Goal: Transaction & Acquisition: Download file/media

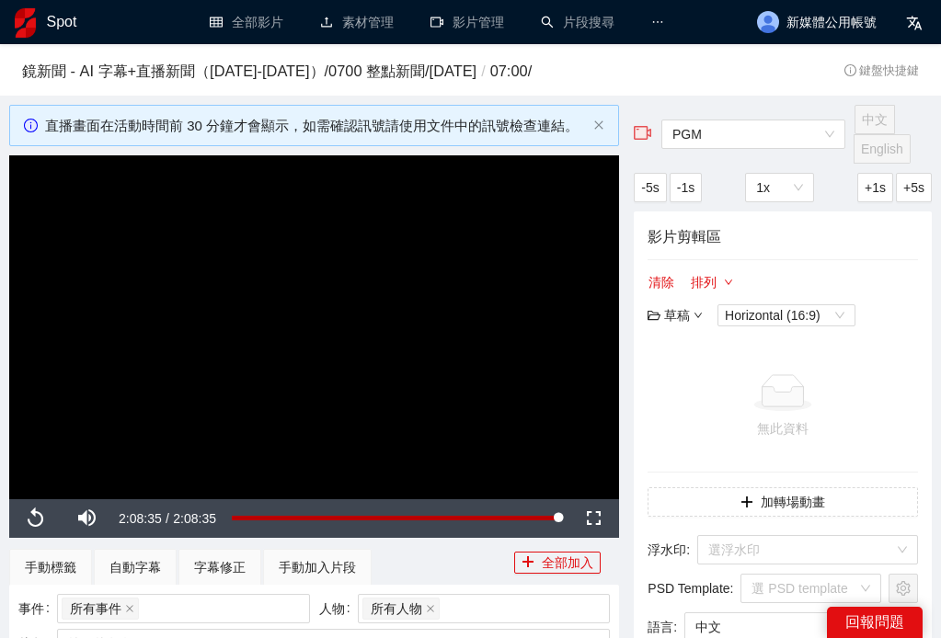
scroll to position [622, 0]
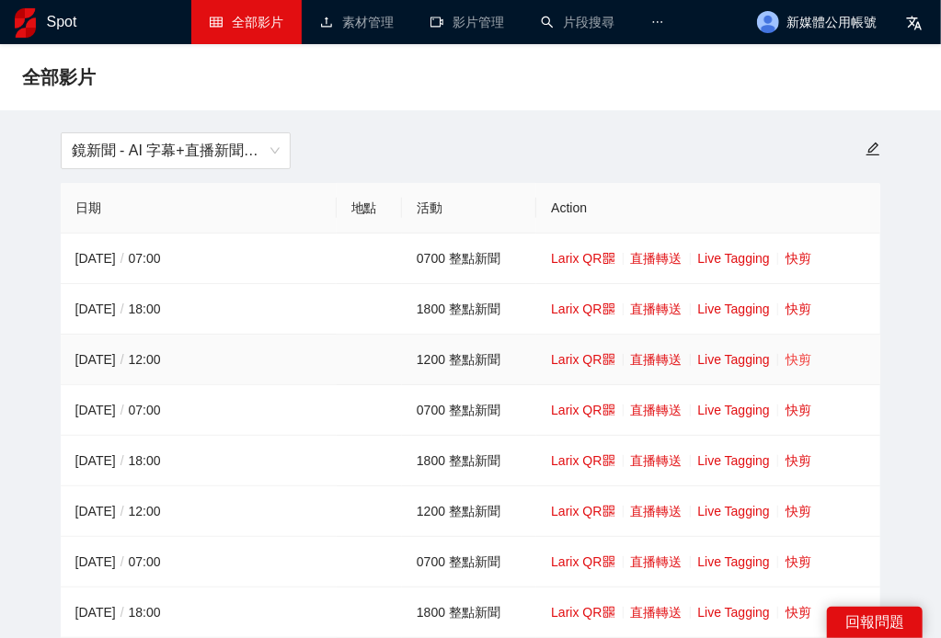
click at [808, 363] on link "快剪" at bounding box center [799, 359] width 26 height 15
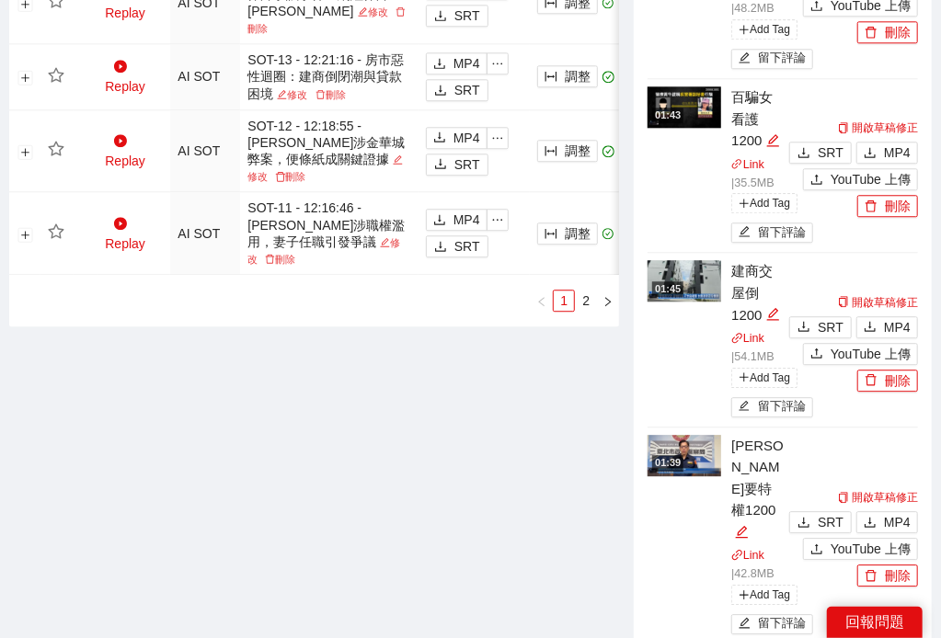
scroll to position [2044, 0]
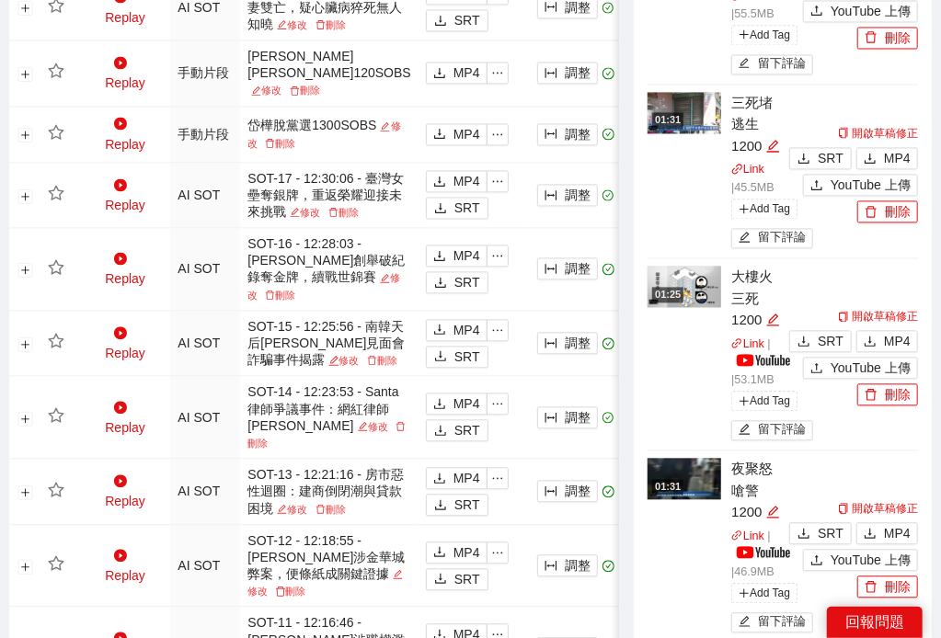
scroll to position [1448, 0]
click at [902, 332] on span "MP4" at bounding box center [897, 342] width 27 height 20
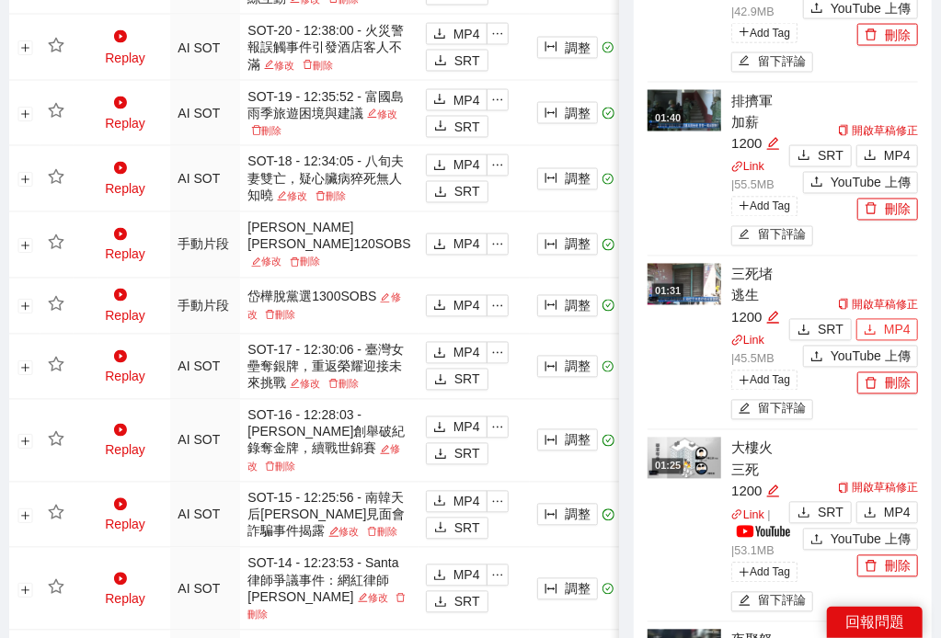
click at [902, 320] on span "MP4" at bounding box center [897, 330] width 27 height 20
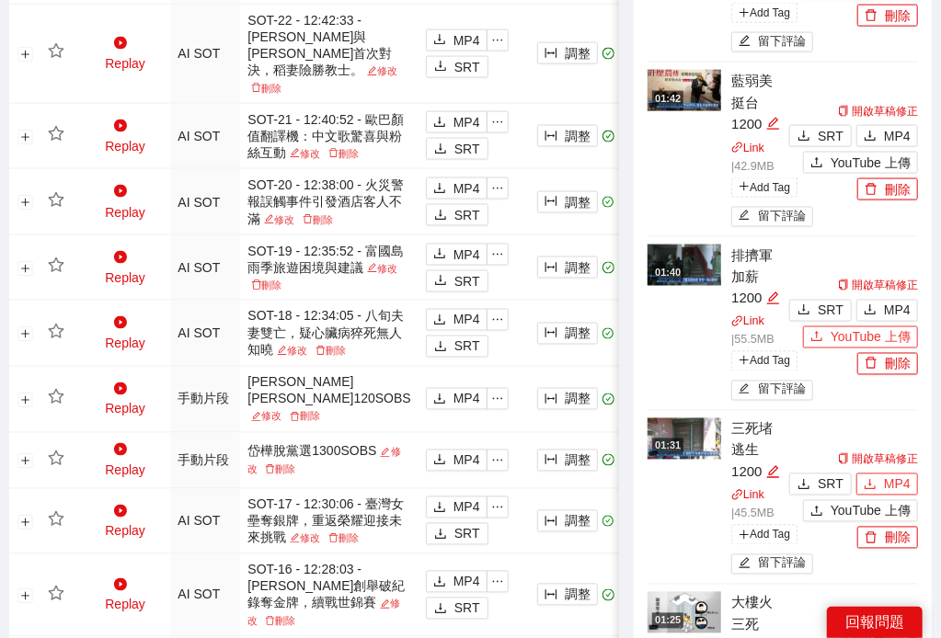
scroll to position [1107, 0]
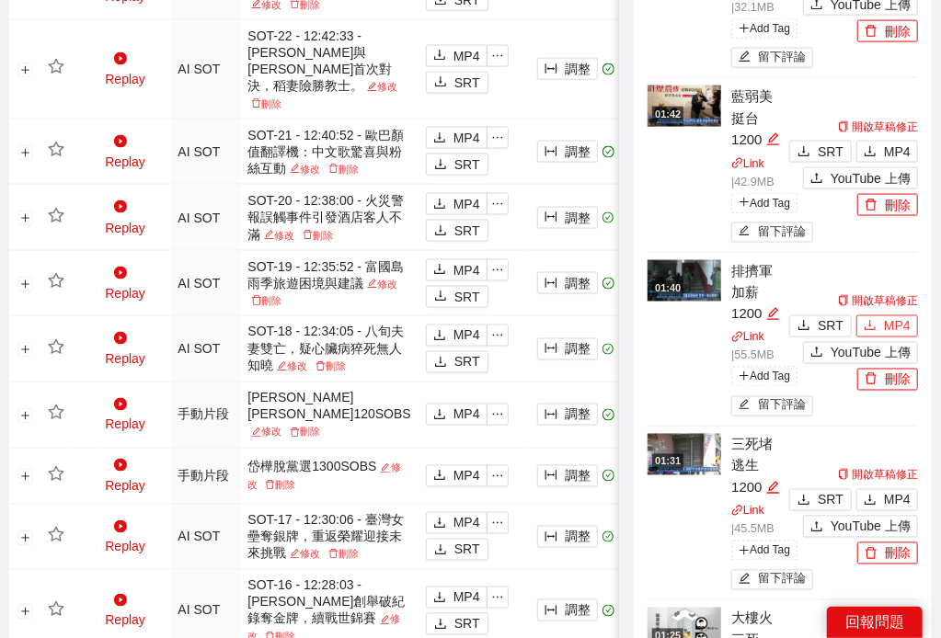
click at [898, 316] on span "MP4" at bounding box center [897, 326] width 27 height 20
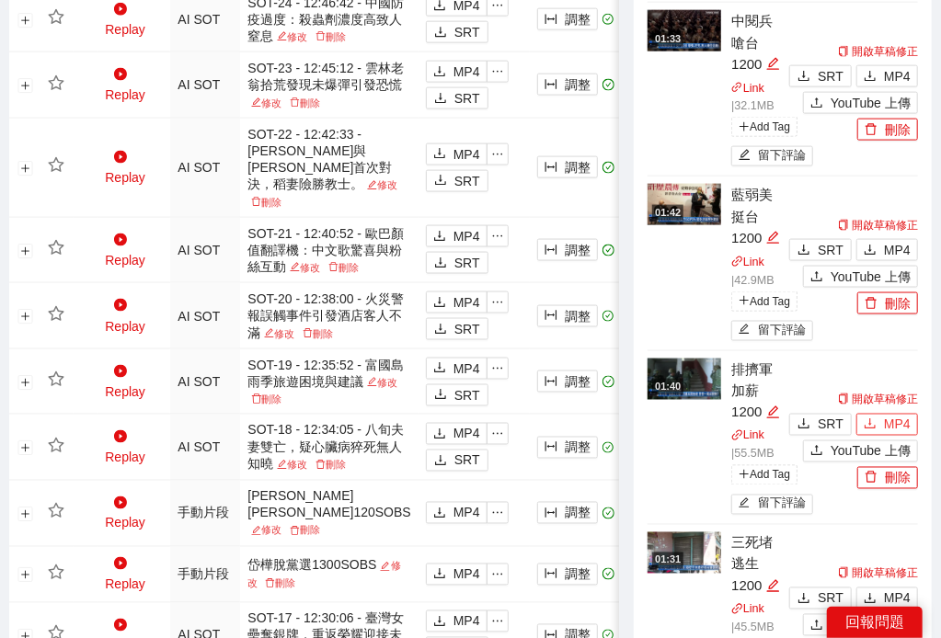
scroll to position [936, 0]
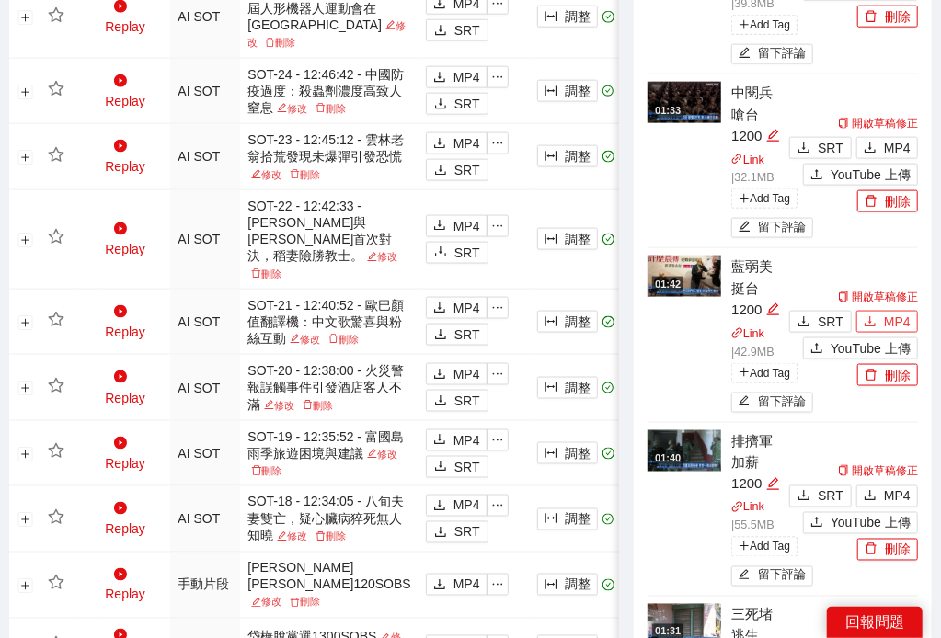
click at [894, 312] on span "MP4" at bounding box center [897, 322] width 27 height 20
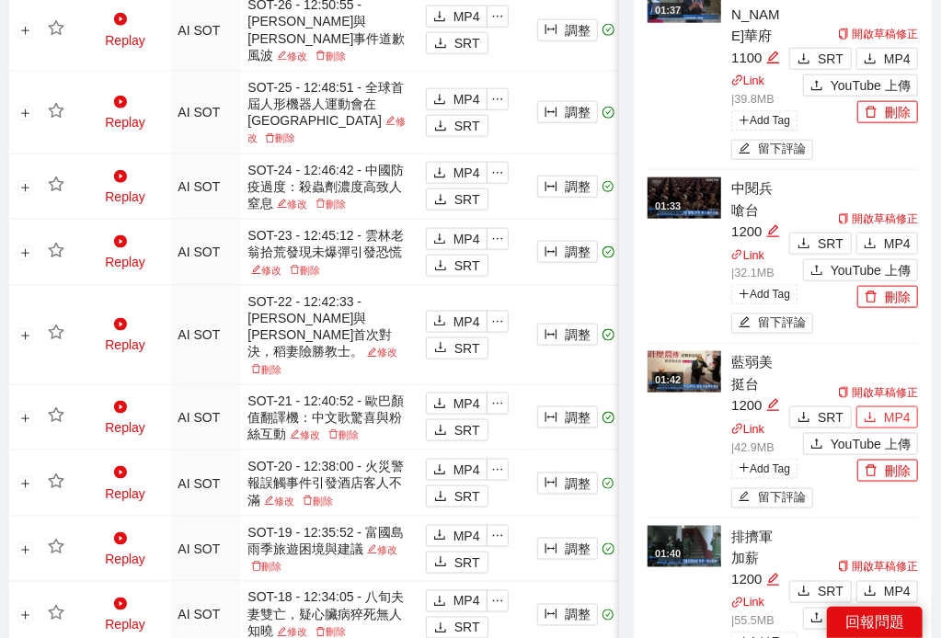
scroll to position [766, 0]
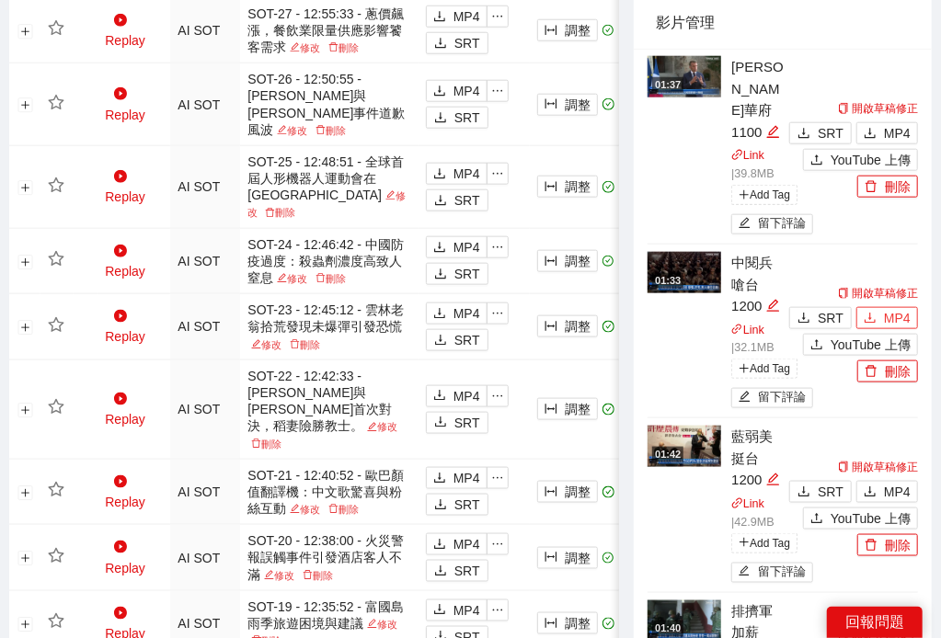
click at [909, 308] on span "MP4" at bounding box center [897, 318] width 27 height 20
